Goal: Information Seeking & Learning: Understand process/instructions

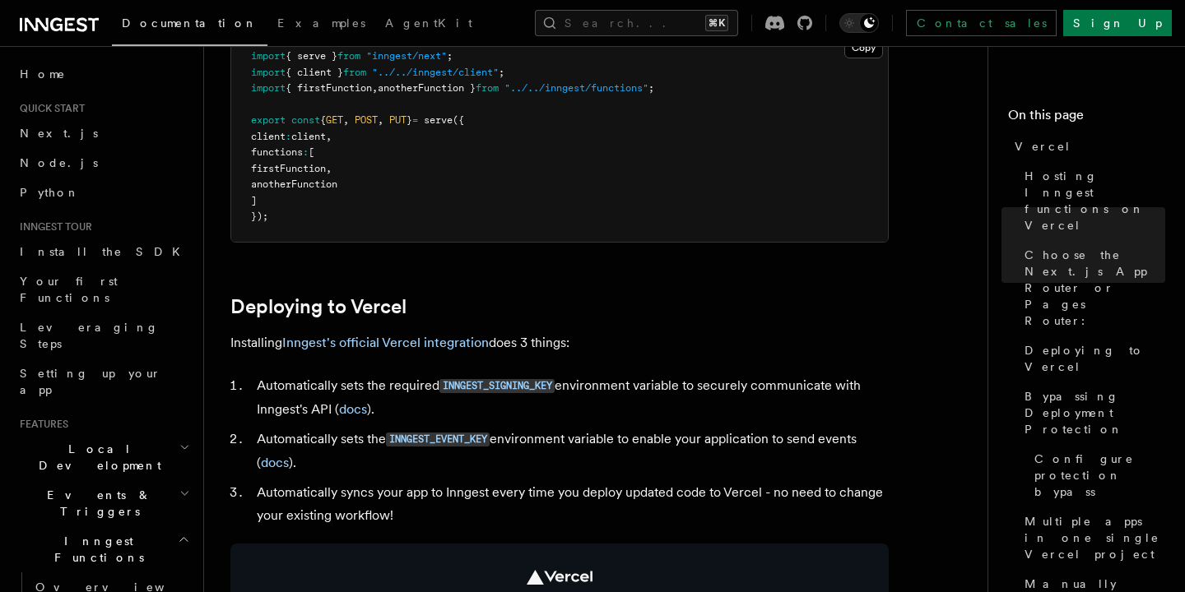
scroll to position [547, 0]
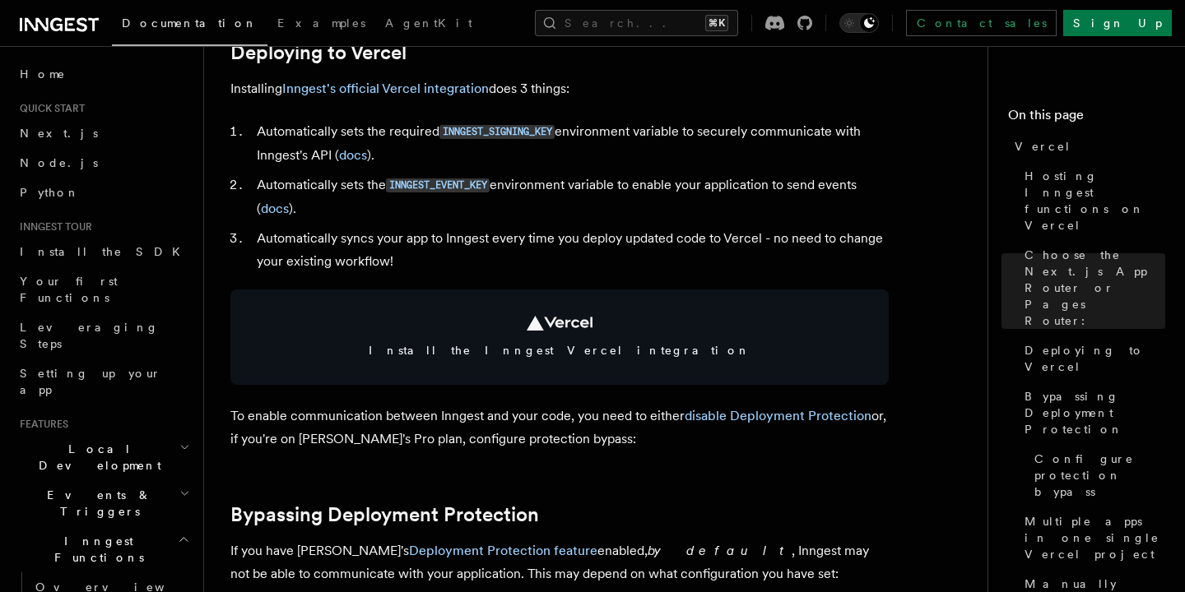
scroll to position [815, 0]
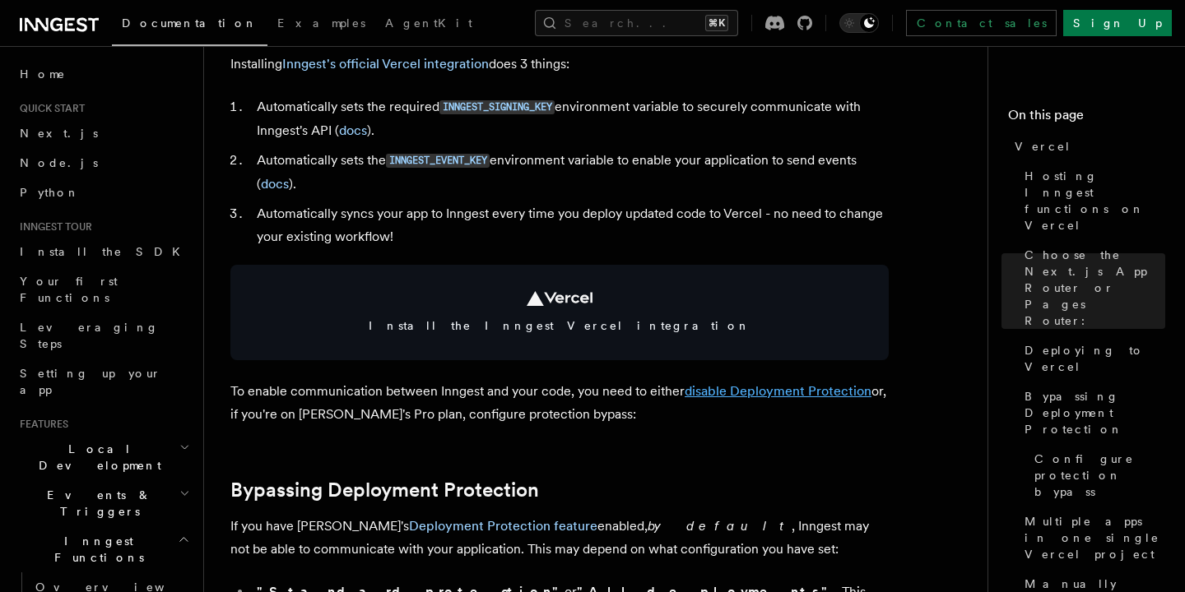
click at [768, 391] on link "disable Deployment Protection" at bounding box center [778, 391] width 187 height 16
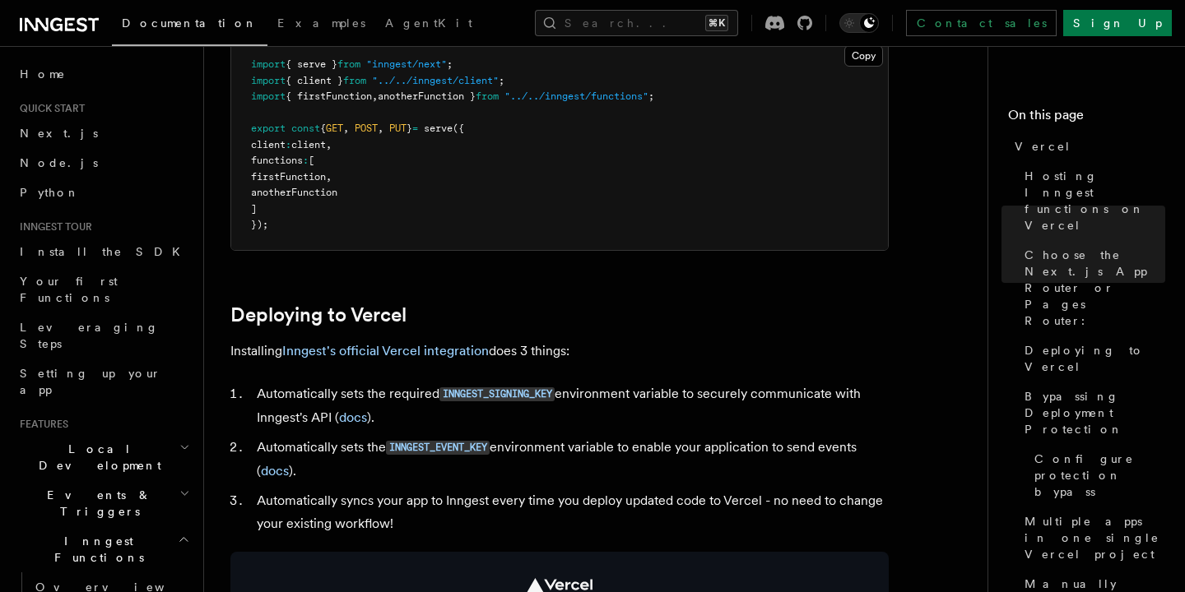
scroll to position [532, 0]
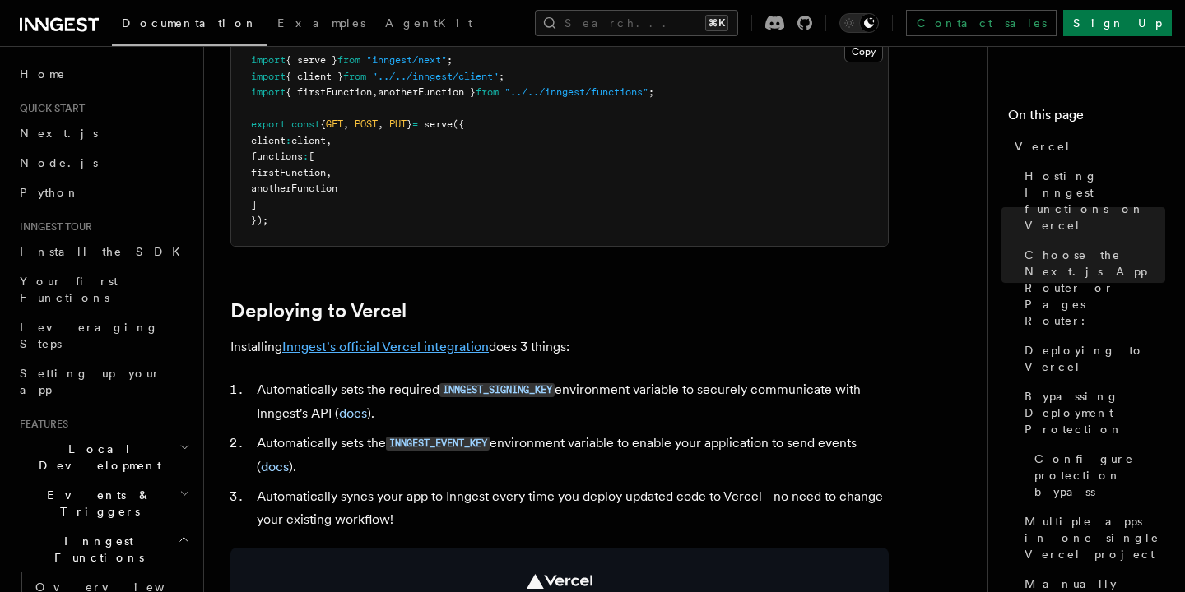
click at [377, 349] on link "Inngest's official Vercel integration" at bounding box center [385, 347] width 207 height 16
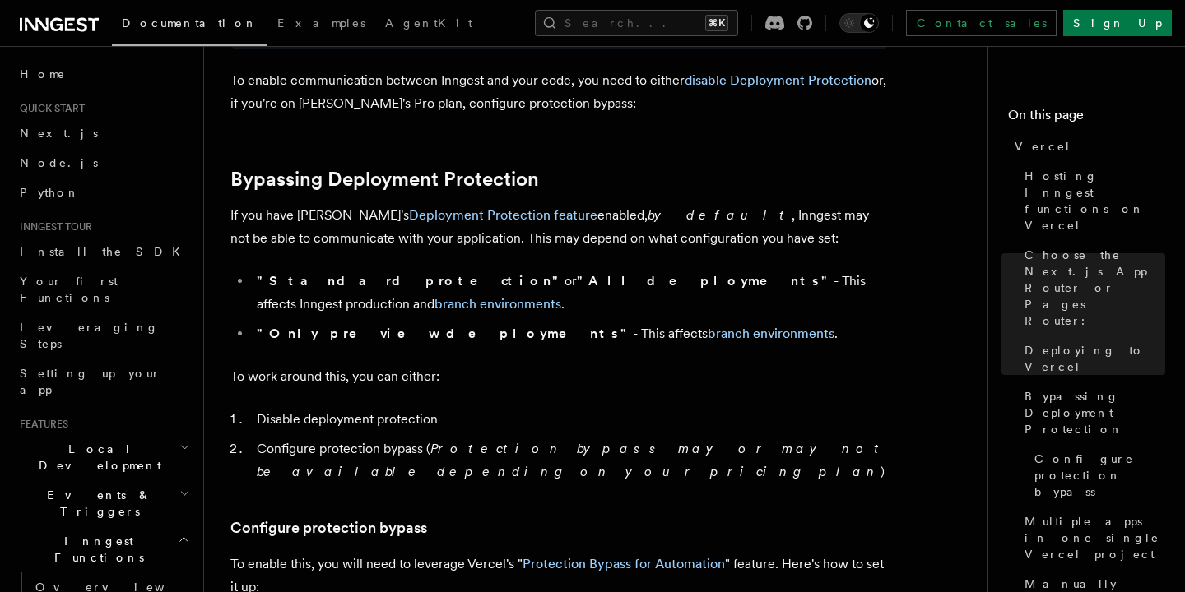
scroll to position [1152, 0]
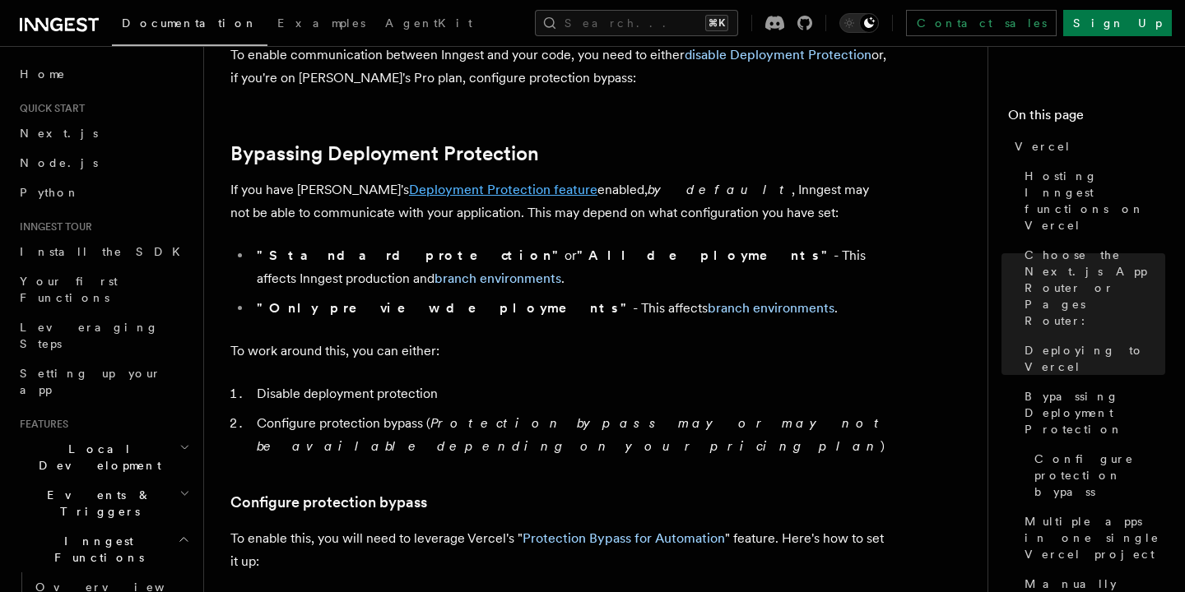
click at [475, 190] on link "Deployment Protection feature" at bounding box center [503, 190] width 188 height 16
